Goal: Contribute content: Add original content to the website for others to see

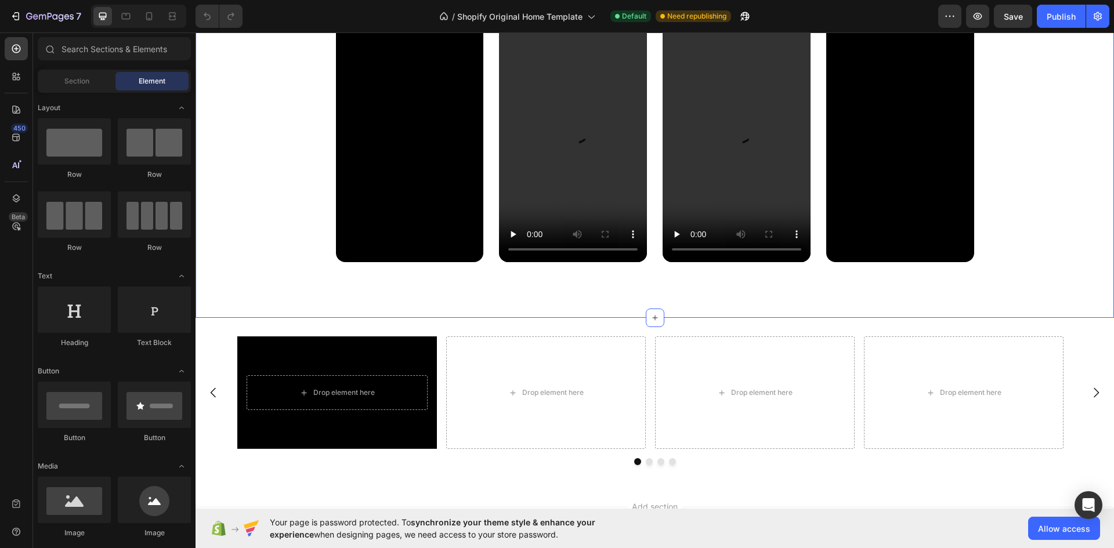
scroll to position [1399, 0]
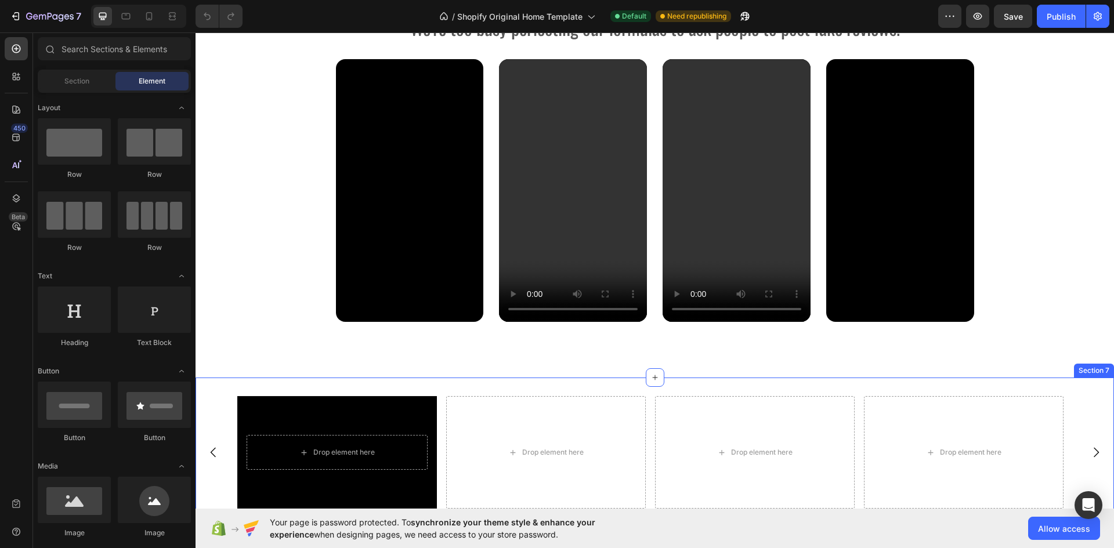
click at [515, 386] on div "Drop element here Hero Banner Drop element here Drop element here Drop element …" at bounding box center [655, 461] width 919 height 166
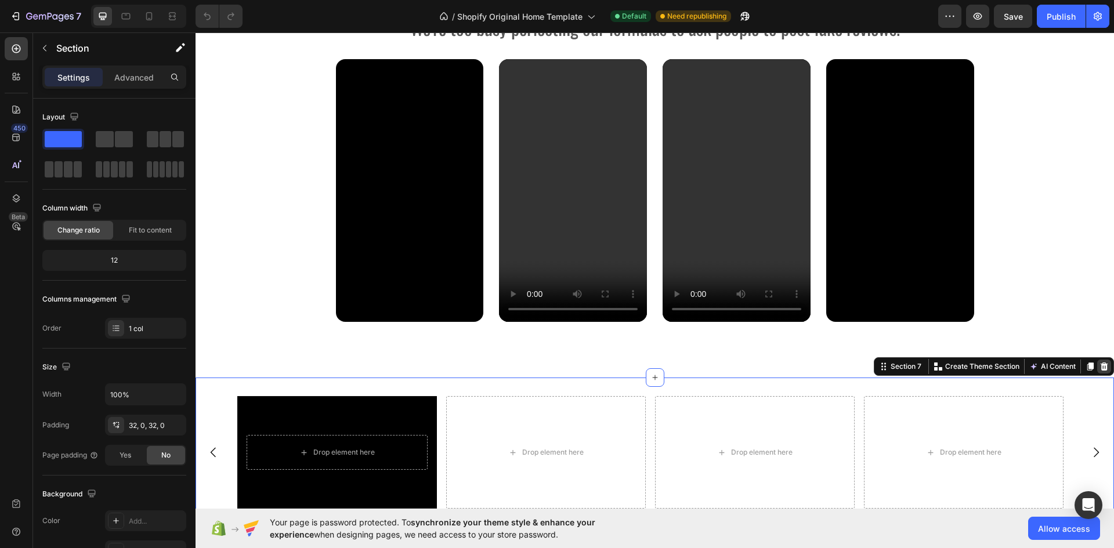
click at [1101, 369] on icon at bounding box center [1105, 367] width 8 height 8
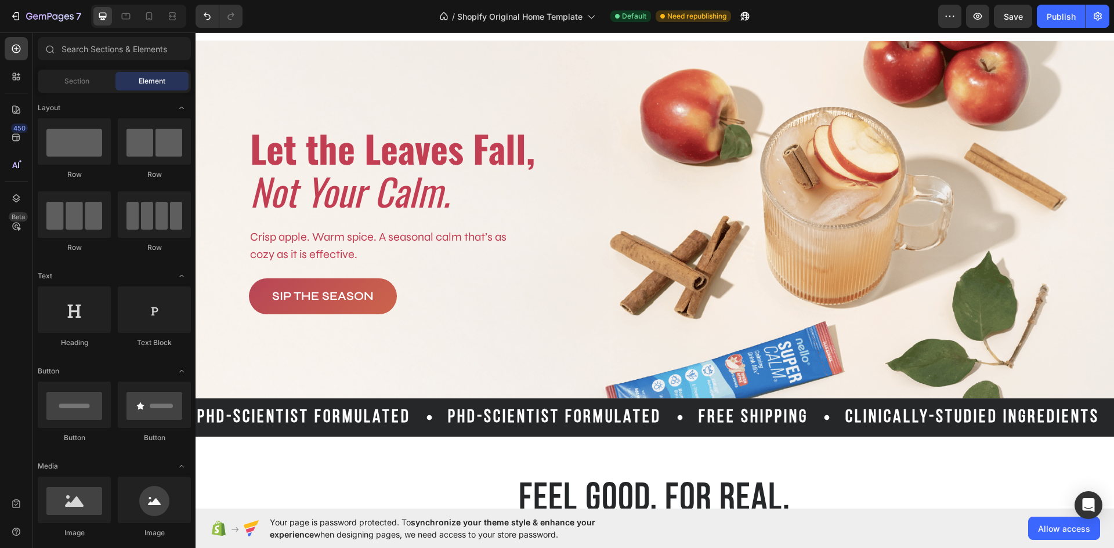
scroll to position [0, 0]
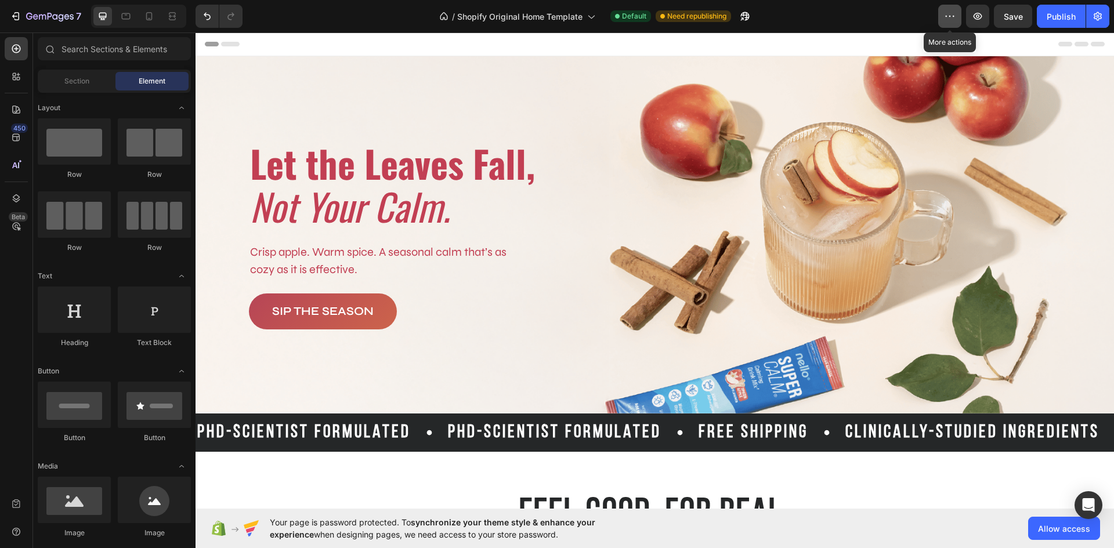
click at [951, 15] on icon "button" at bounding box center [950, 16] width 12 height 12
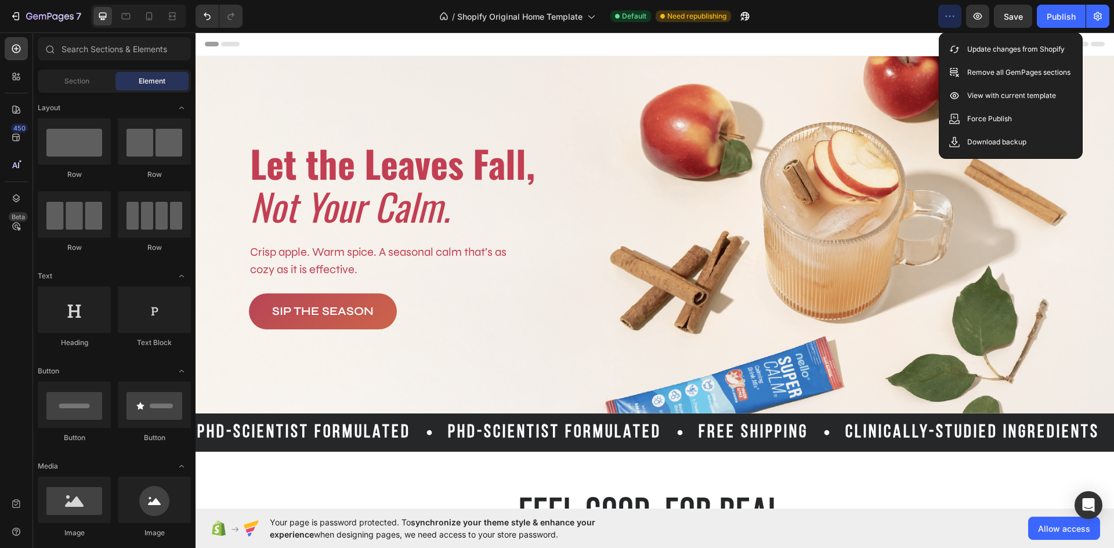
click at [843, 56] on div at bounding box center [655, 44] width 919 height 24
click at [838, 48] on div at bounding box center [655, 43] width 900 height 23
click at [898, 48] on div at bounding box center [655, 43] width 900 height 23
click at [945, 12] on icon "button" at bounding box center [950, 16] width 12 height 12
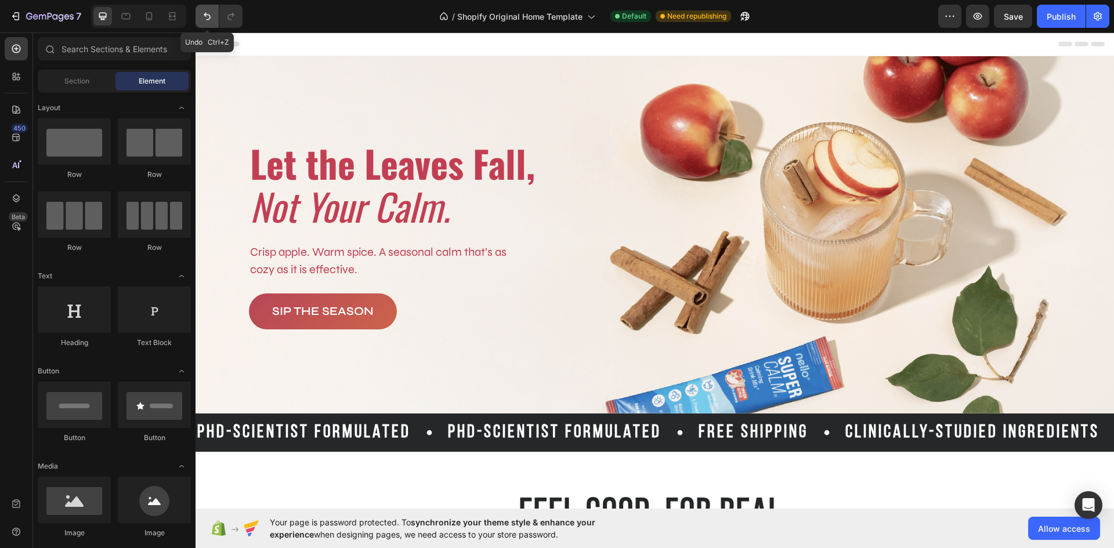
click at [211, 20] on icon "Undo/Redo" at bounding box center [207, 16] width 12 height 12
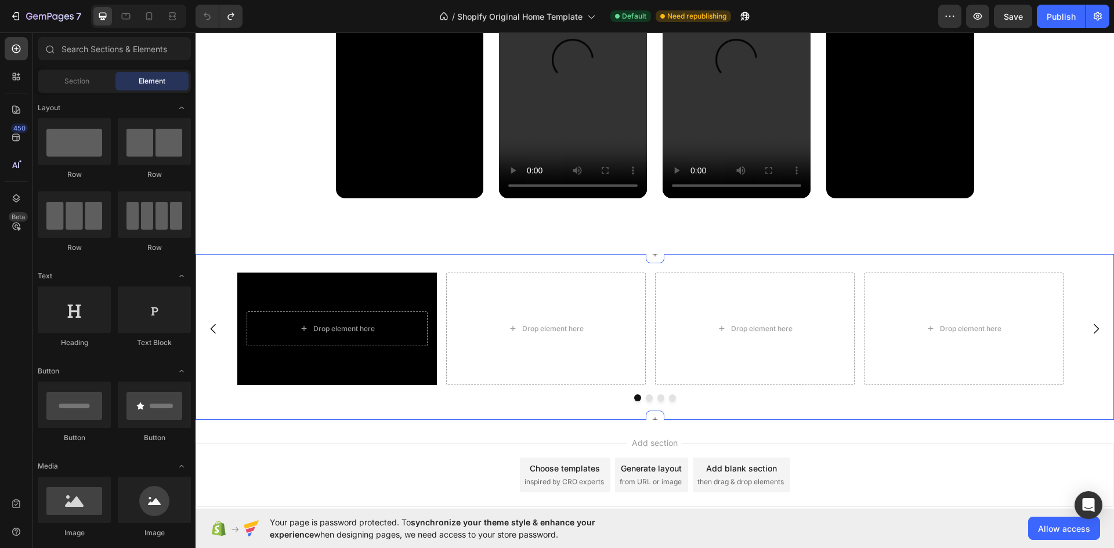
scroll to position [2359, 0]
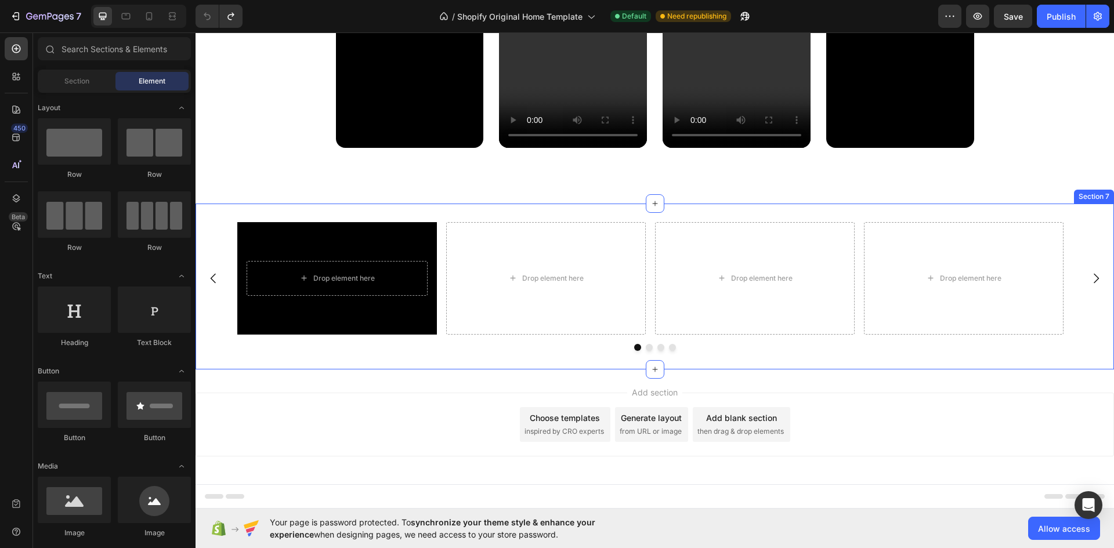
click at [630, 215] on div "Drop element here Hero Banner Drop element here Drop element here Drop element …" at bounding box center [655, 287] width 919 height 166
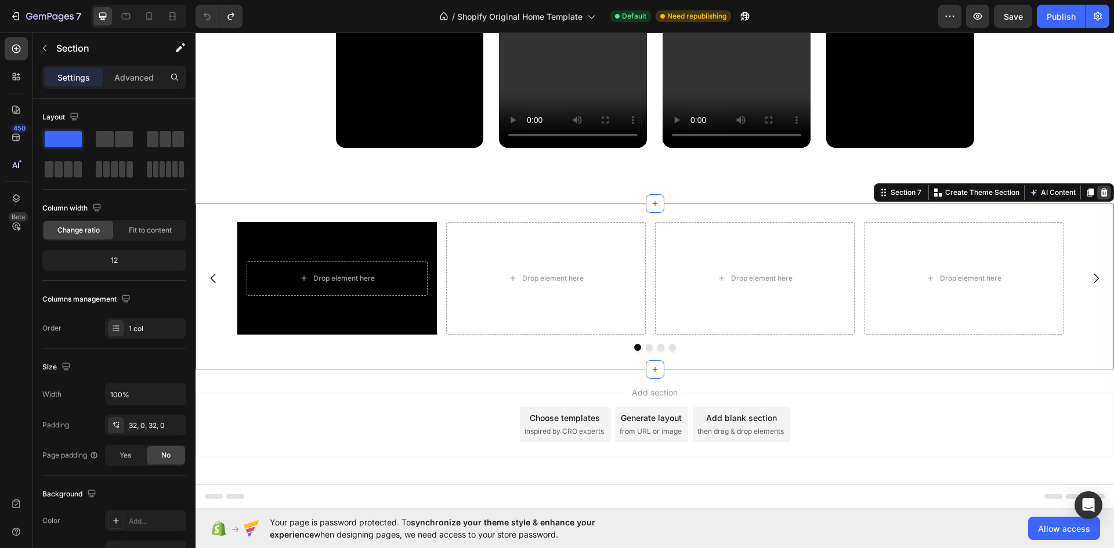
click at [1101, 190] on div at bounding box center [1104, 193] width 14 height 14
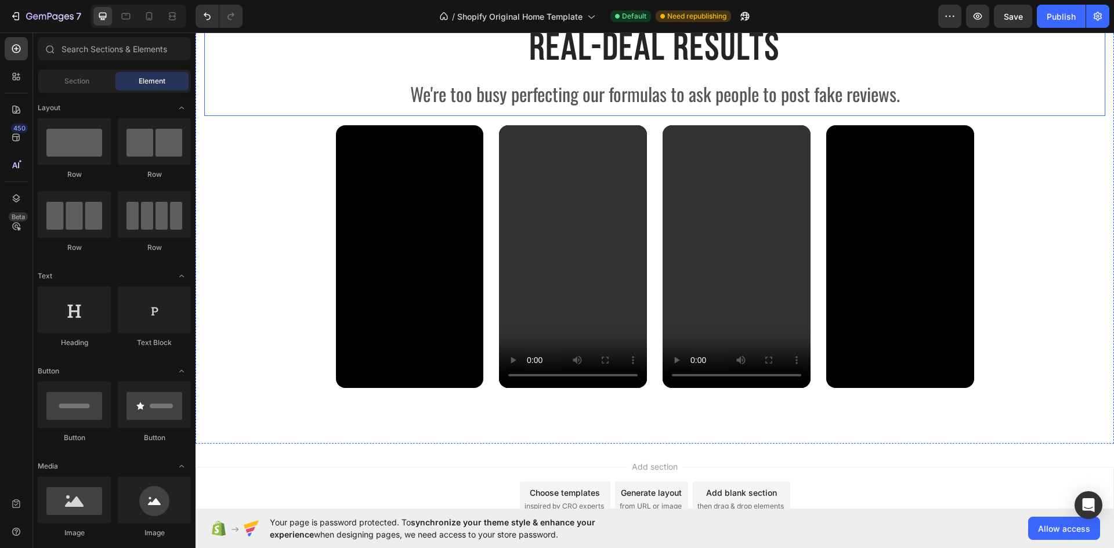
scroll to position [2135, 0]
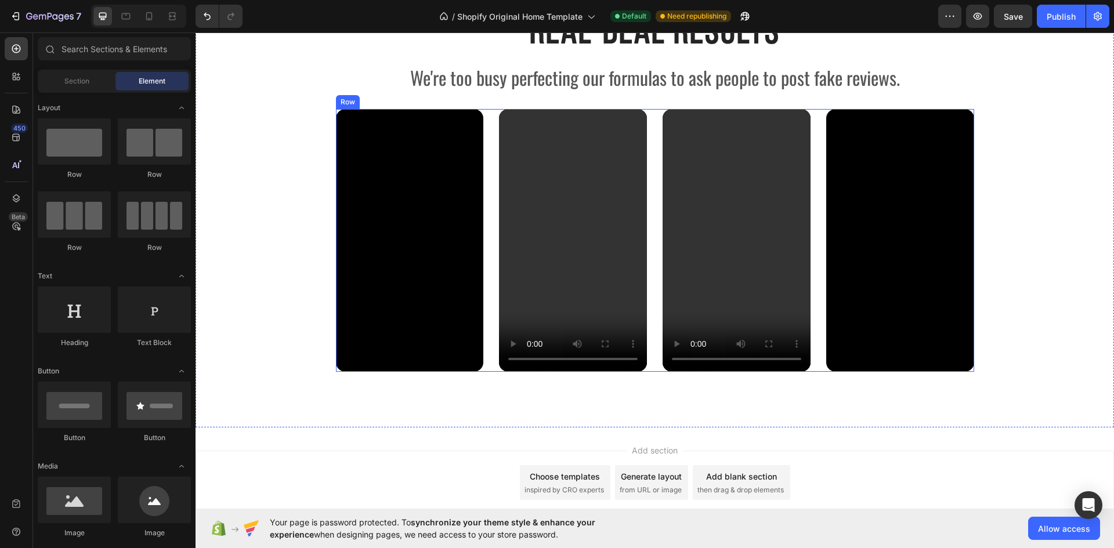
click at [491, 253] on div "Video Video Video Video Row" at bounding box center [655, 240] width 638 height 263
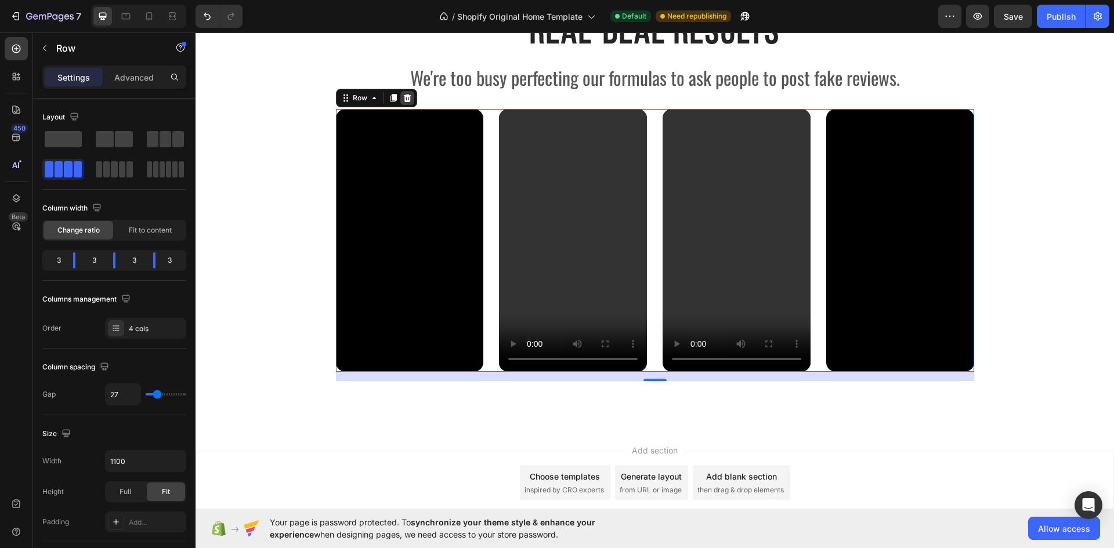
click at [405, 97] on icon at bounding box center [407, 98] width 8 height 8
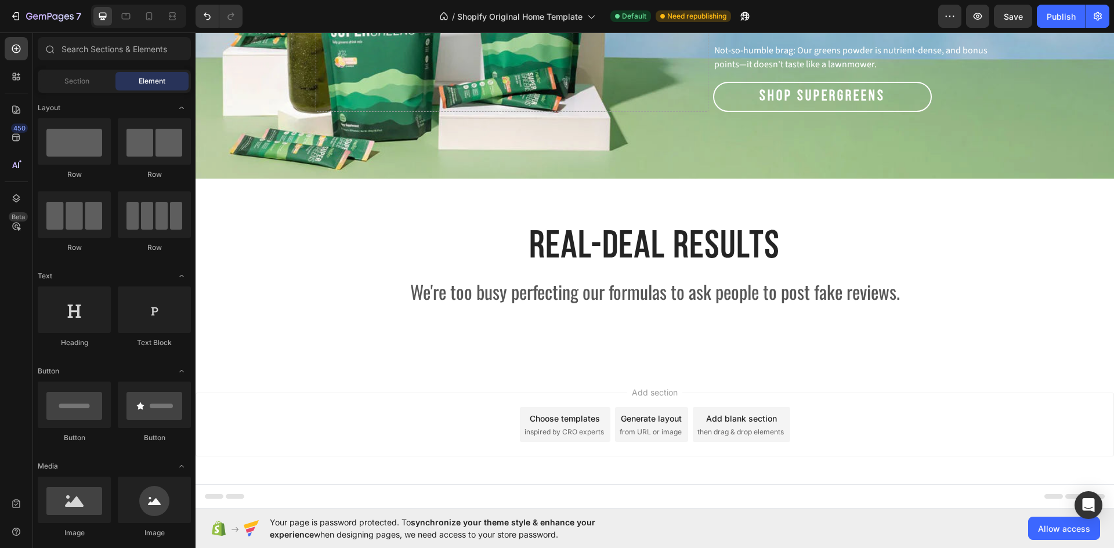
scroll to position [1921, 0]
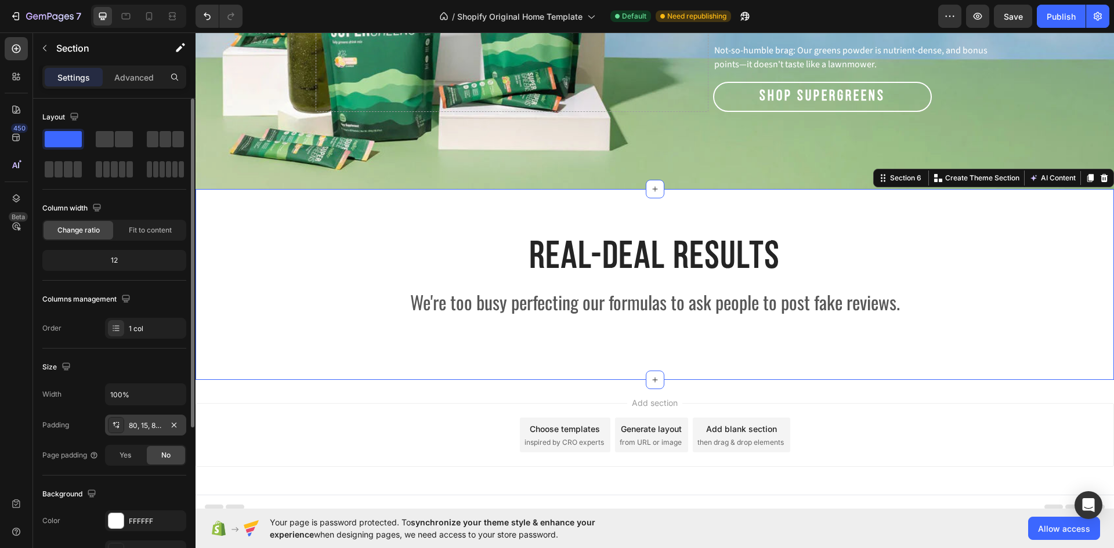
click at [149, 425] on div "80, 15, 80, 15" at bounding box center [146, 426] width 34 height 10
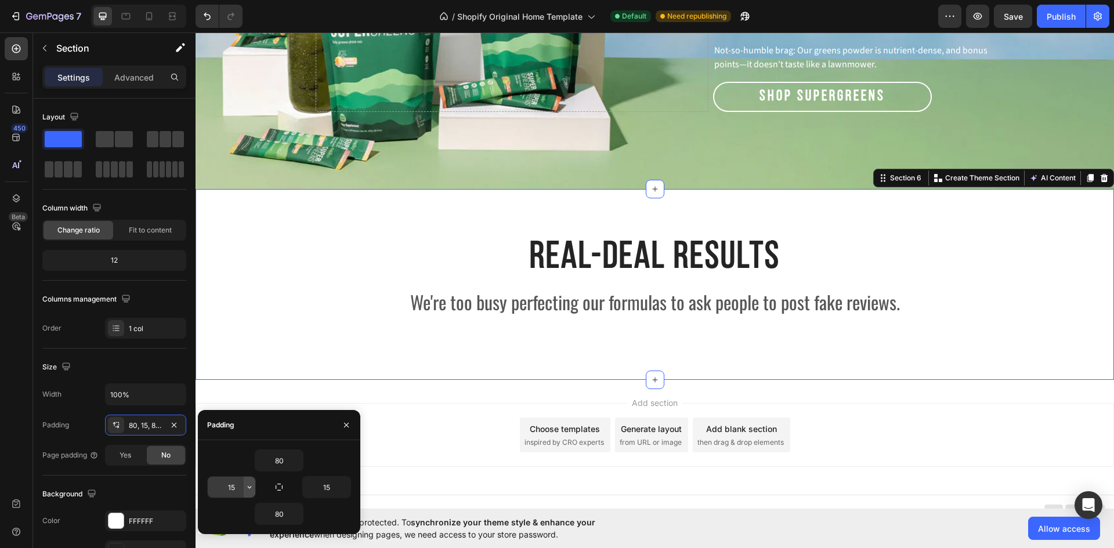
click at [250, 486] on icon "button" at bounding box center [249, 487] width 9 height 9
click at [240, 485] on input "15" at bounding box center [232, 487] width 48 height 21
type input "0"
click at [340, 489] on button "button" at bounding box center [345, 487] width 12 height 21
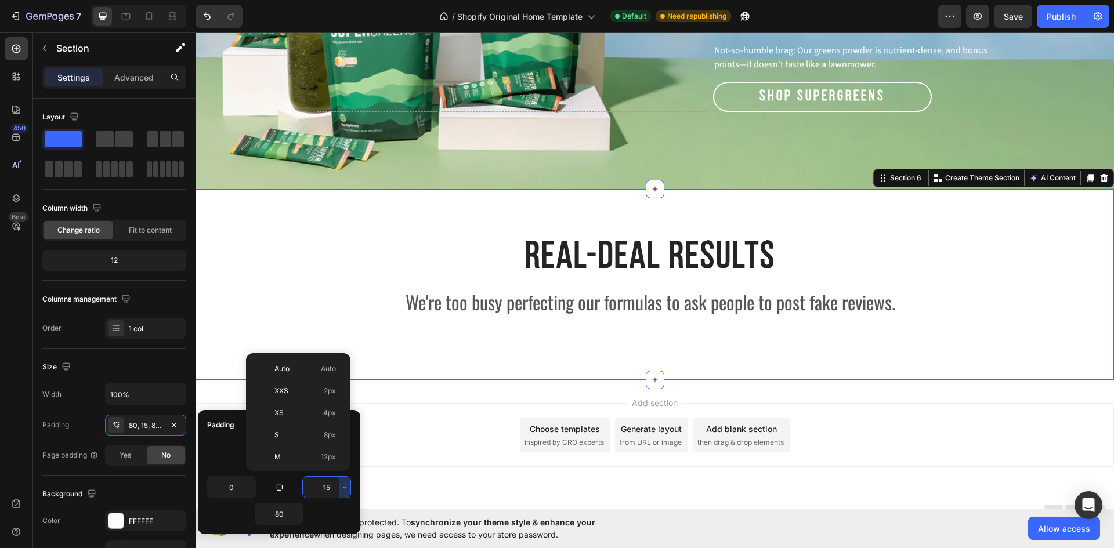
click at [331, 488] on input "15" at bounding box center [327, 487] width 48 height 21
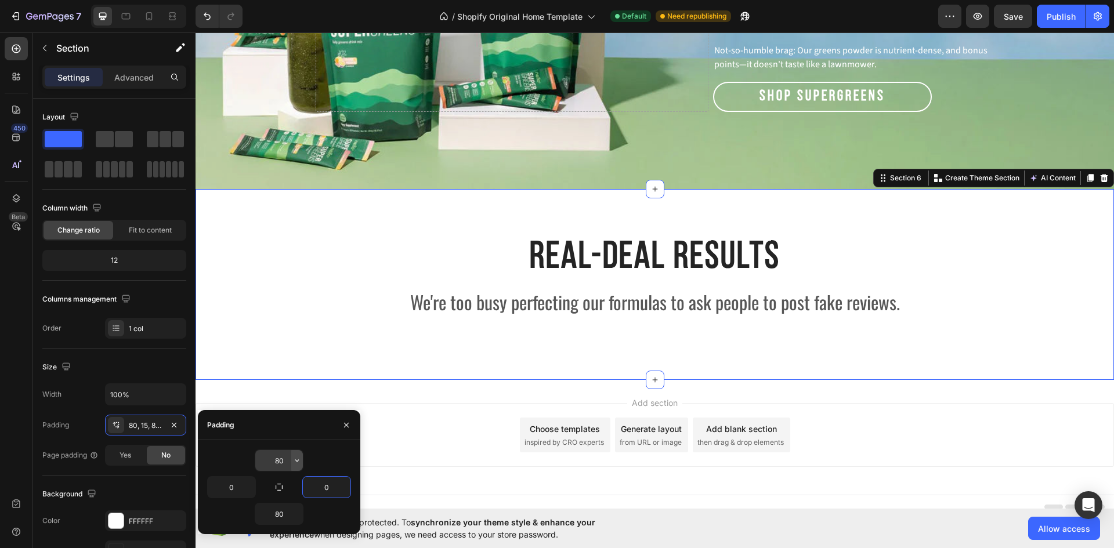
type input "0"
click at [298, 462] on icon "button" at bounding box center [296, 460] width 9 height 9
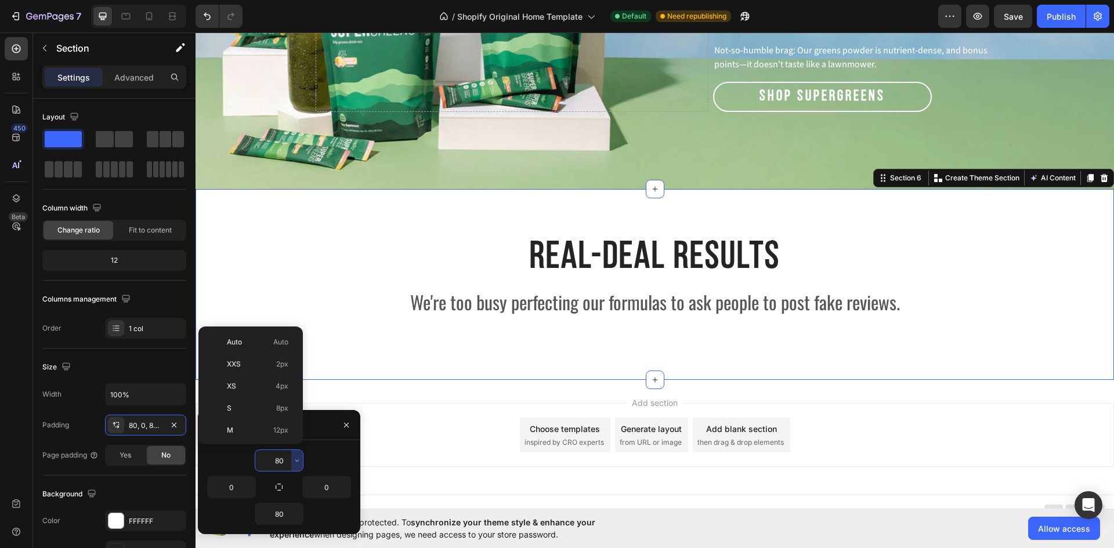
scroll to position [125, 0]
click at [274, 391] on span "48px" at bounding box center [280, 393] width 17 height 10
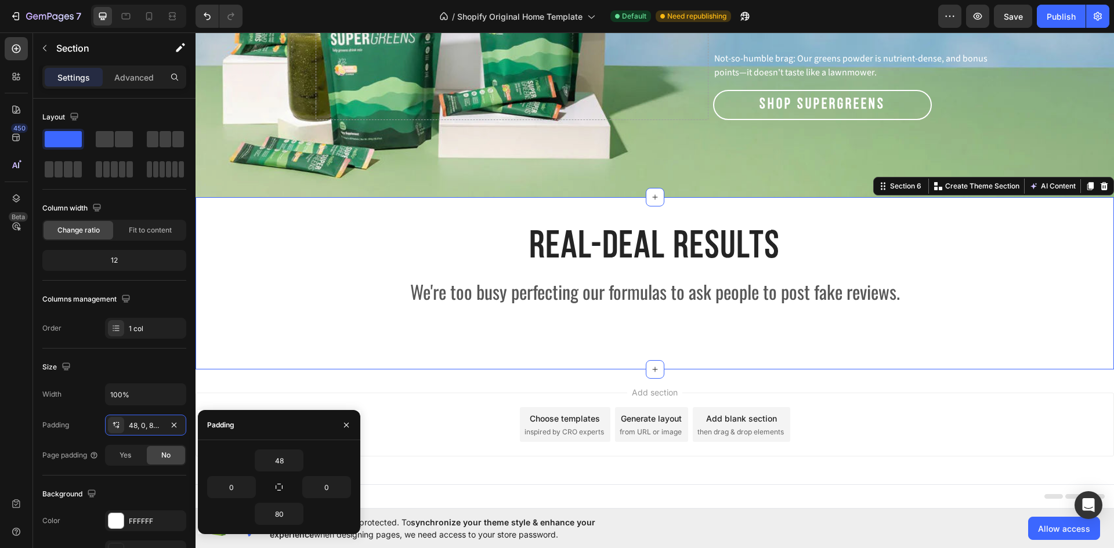
scroll to position [1902, 0]
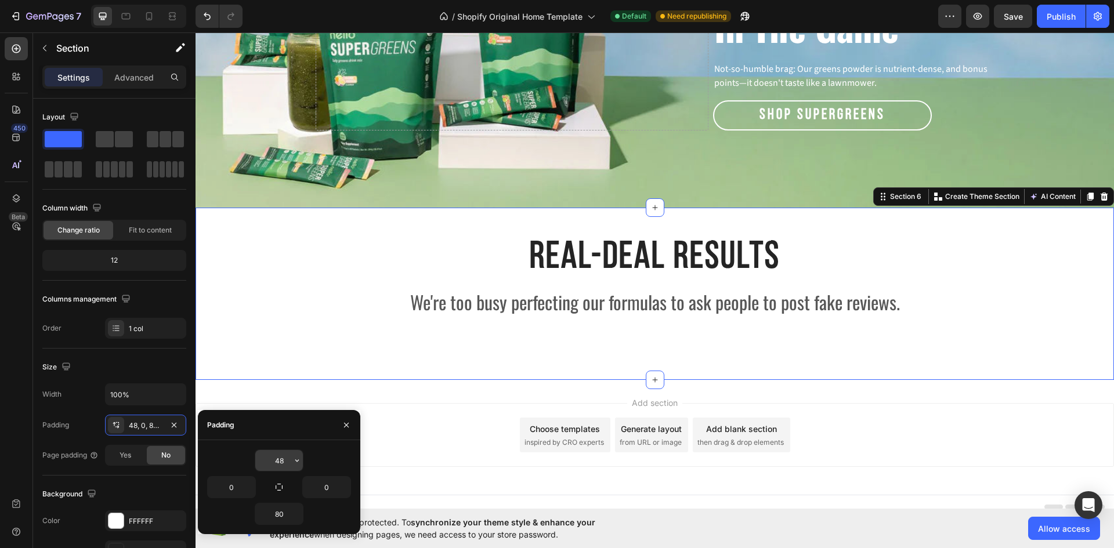
click at [285, 457] on input "48" at bounding box center [279, 460] width 48 height 21
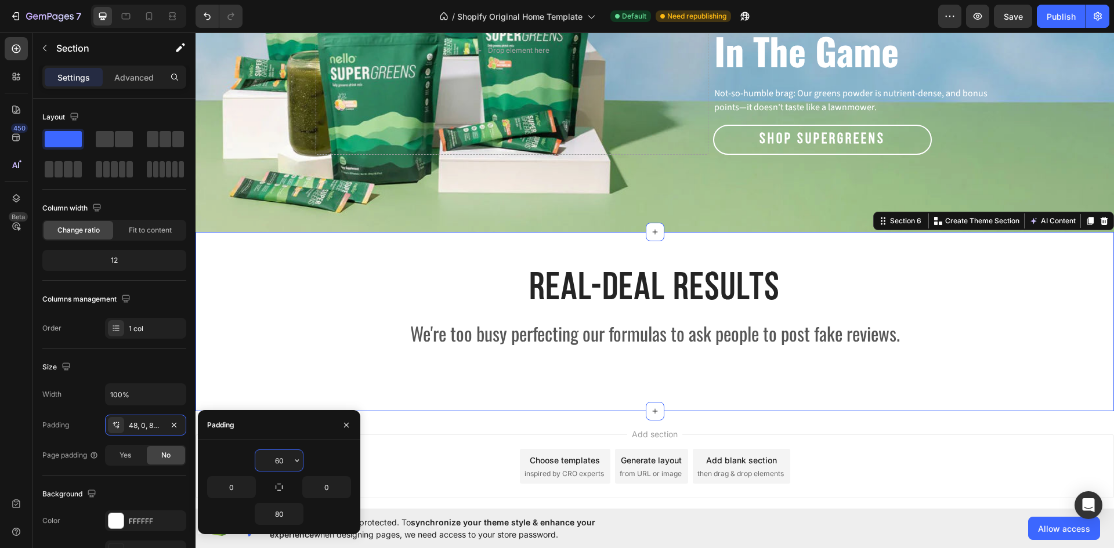
scroll to position [1909, 0]
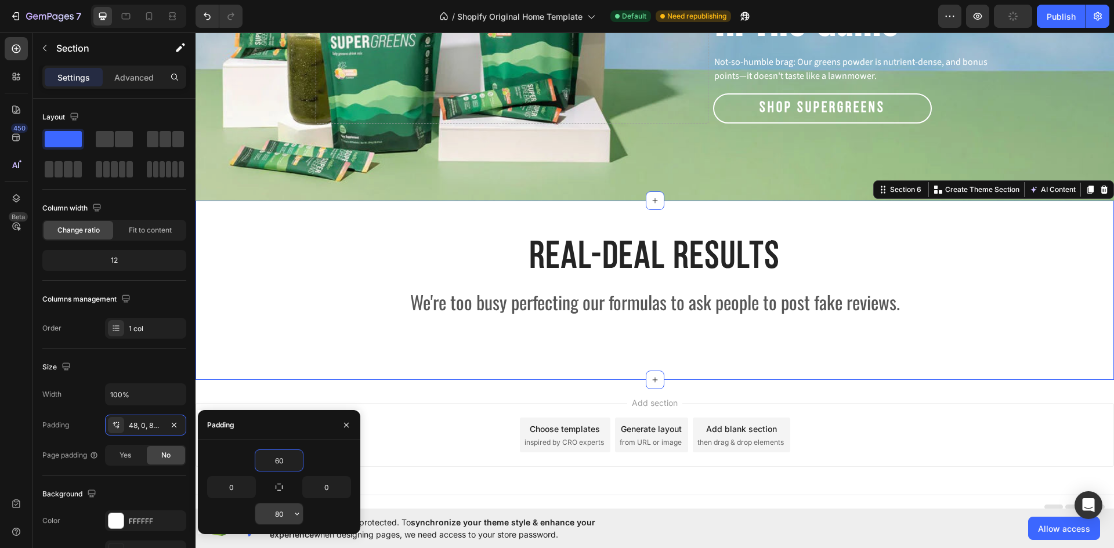
type input "60"
click at [287, 517] on input "80" at bounding box center [279, 514] width 48 height 21
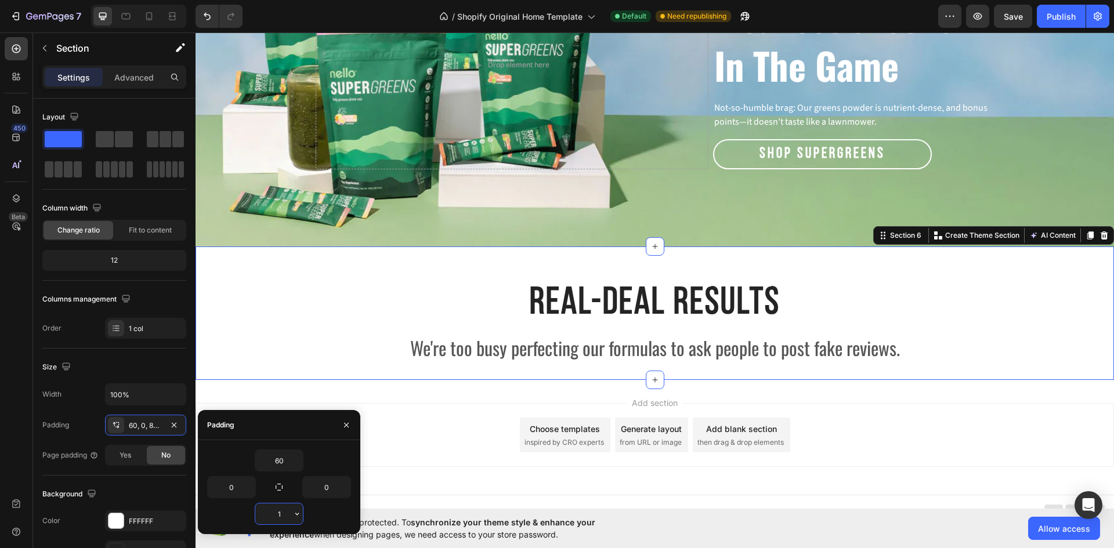
type input "10"
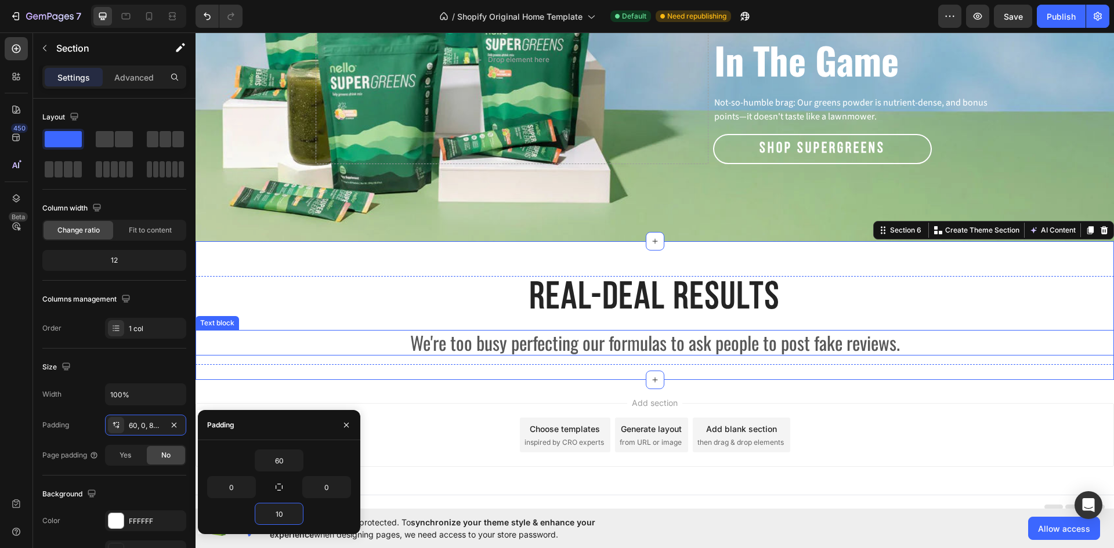
click at [848, 337] on p "We're too busy perfecting our formulas to ask people to post fake reviews." at bounding box center [655, 342] width 916 height 23
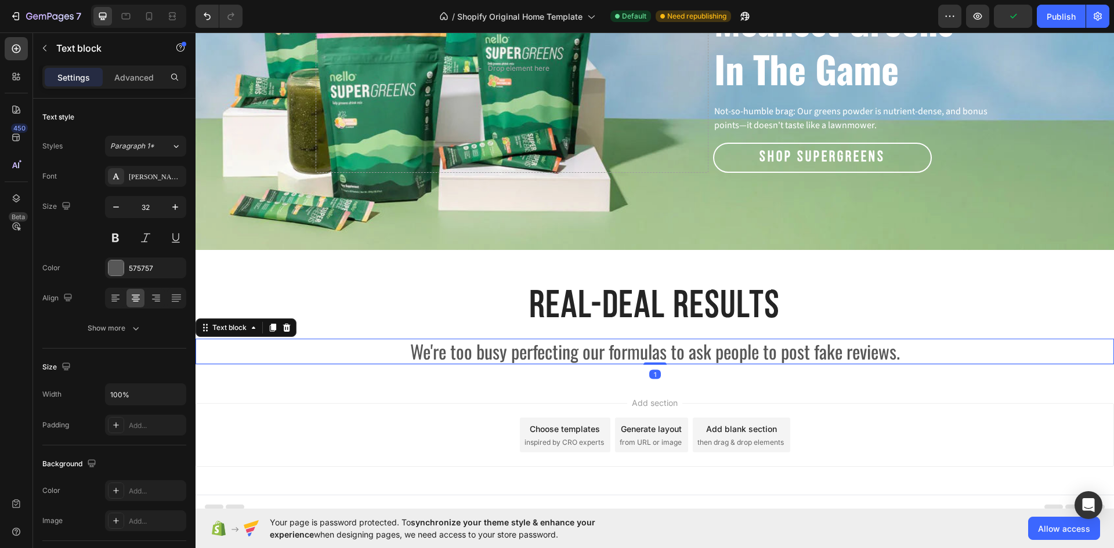
scroll to position [1859, 0]
drag, startPoint x: 658, startPoint y: 352, endPoint x: 653, endPoint y: 343, distance: 10.4
click at [653, 343] on div "We're too busy perfecting our formulas to ask people to post fake reviews. Text…" at bounding box center [655, 353] width 919 height 26
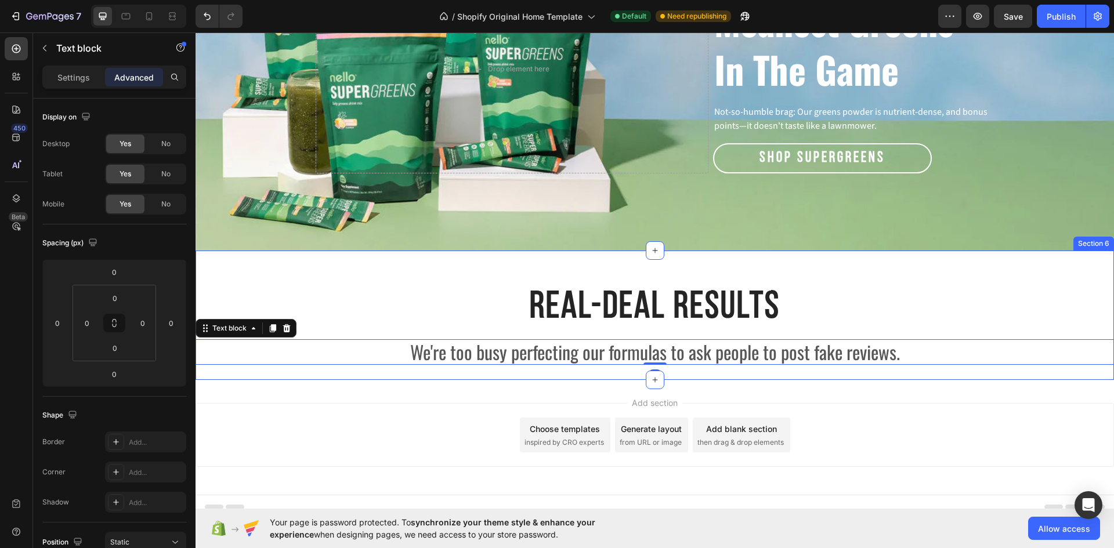
click at [720, 360] on div "Real-Deal Results Heading We're too busy perfecting our formulas to ask people …" at bounding box center [655, 330] width 919 height 89
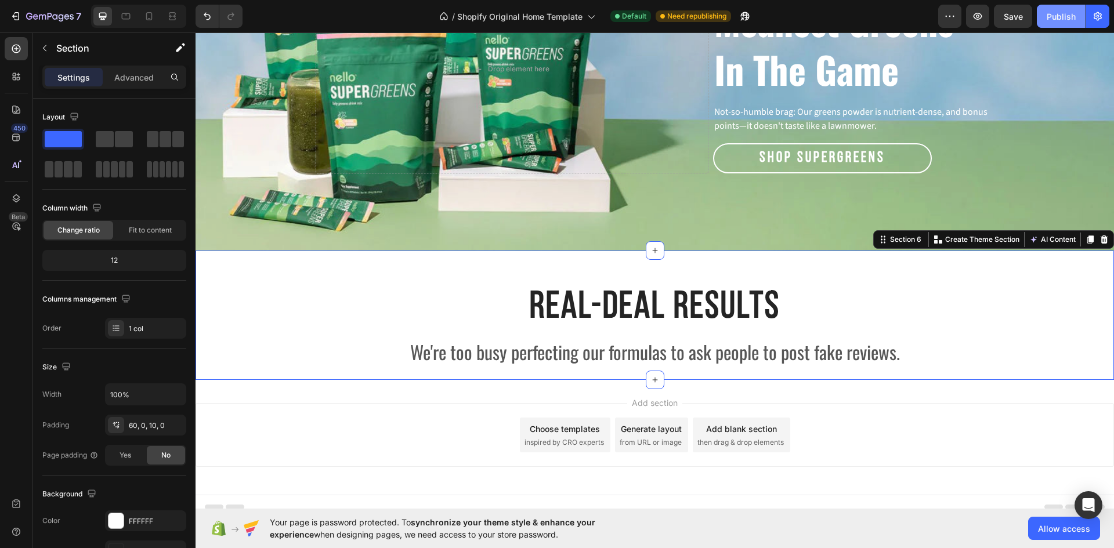
click at [1053, 10] on div "Publish" at bounding box center [1061, 16] width 29 height 12
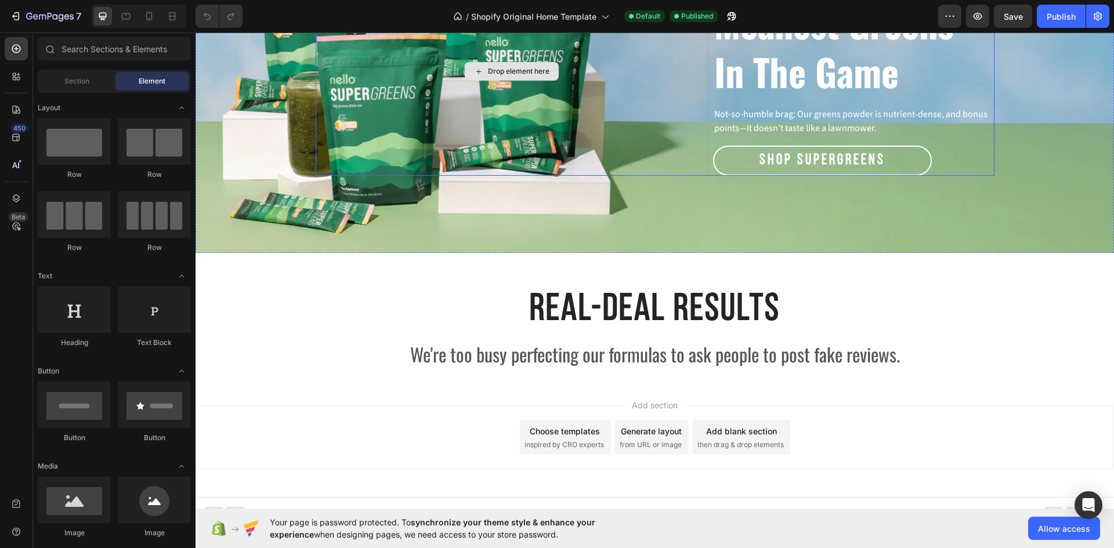
scroll to position [1859, 0]
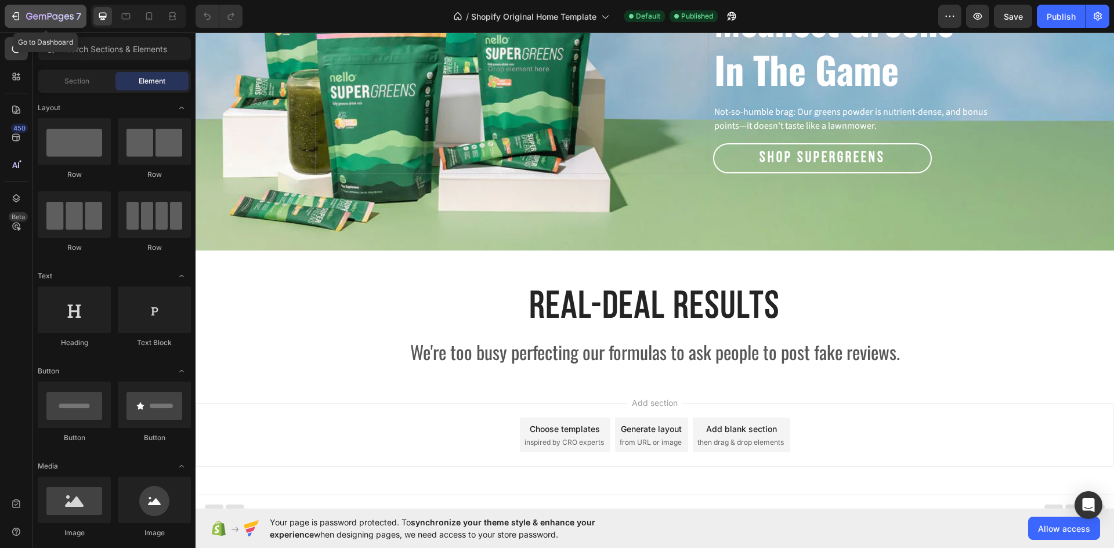
click at [27, 13] on icon "button" at bounding box center [50, 17] width 48 height 10
